Goal: Navigation & Orientation: Understand site structure

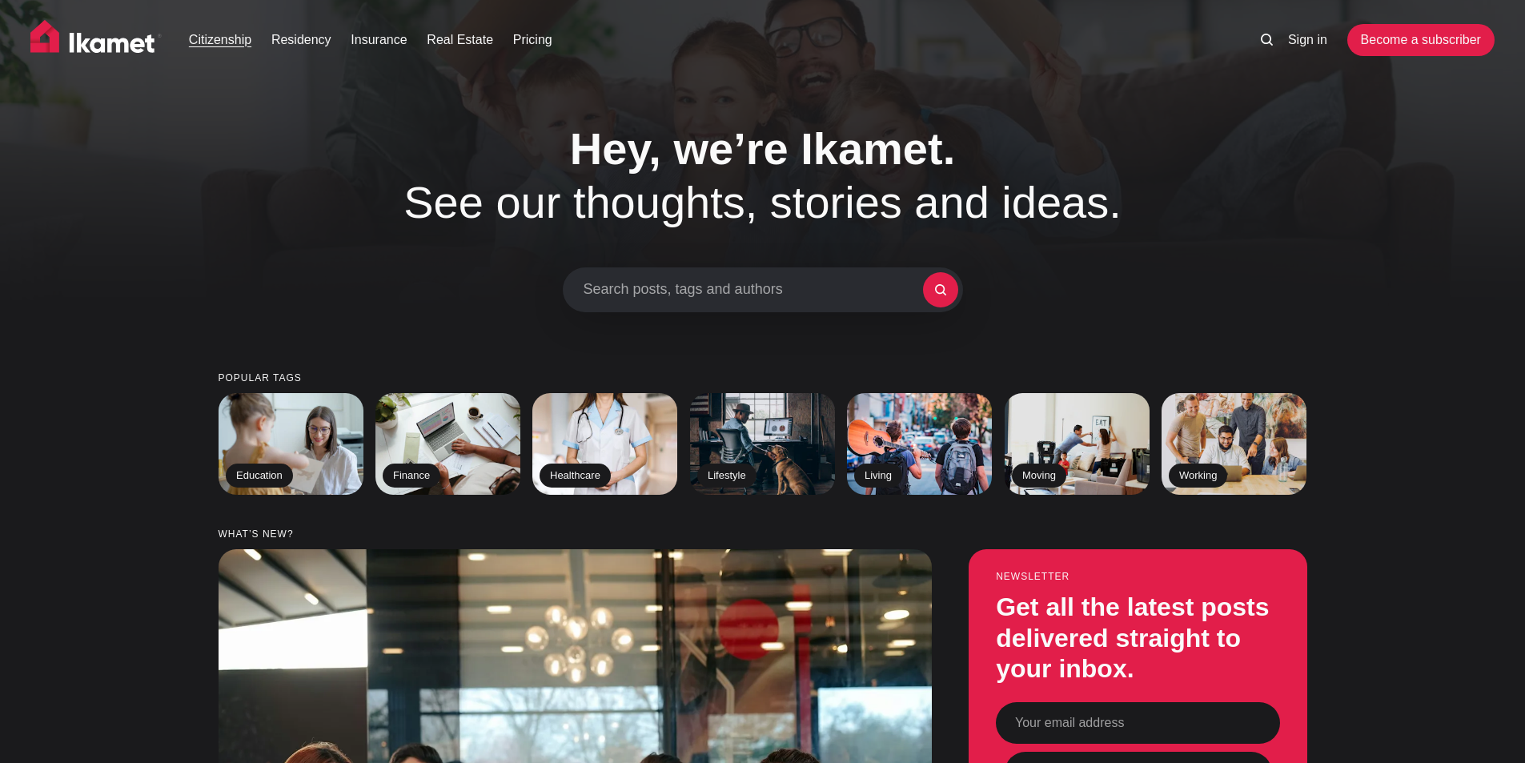
click at [237, 37] on link "Citizenship" at bounding box center [220, 39] width 62 height 19
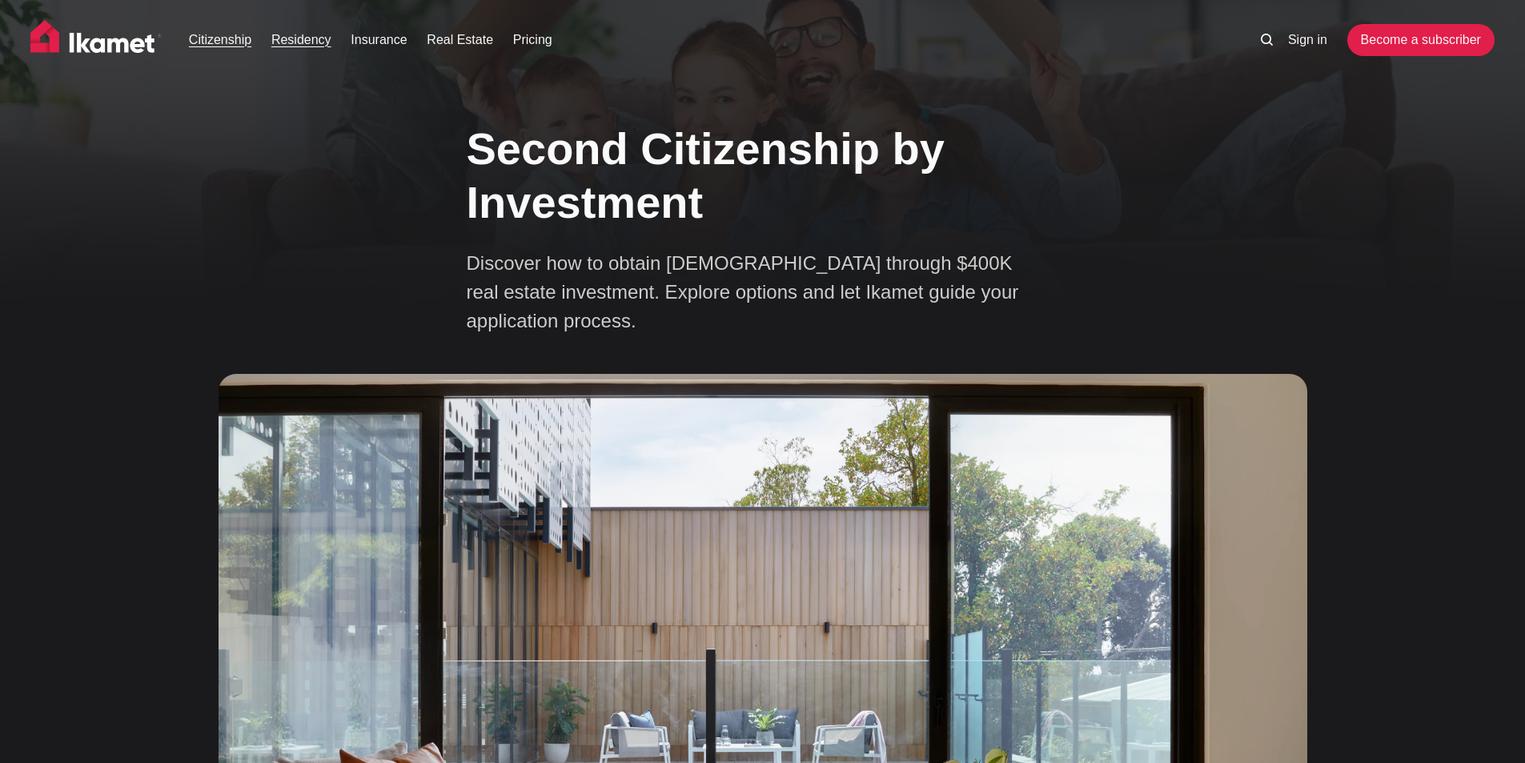
click at [319, 43] on link "Residency" at bounding box center [301, 39] width 60 height 19
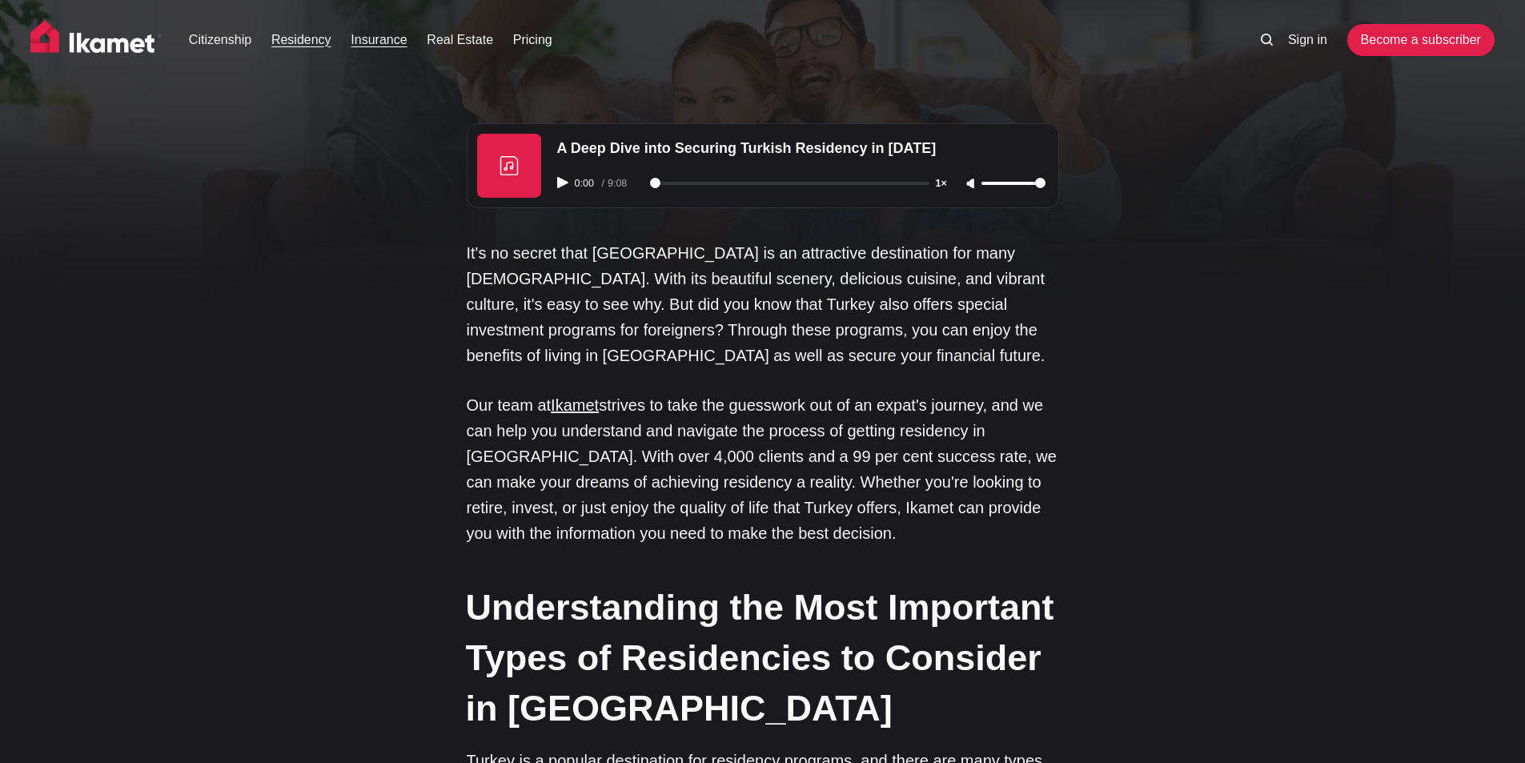
click at [363, 42] on link "Insurance" at bounding box center [379, 39] width 56 height 19
